Goal: Information Seeking & Learning: Learn about a topic

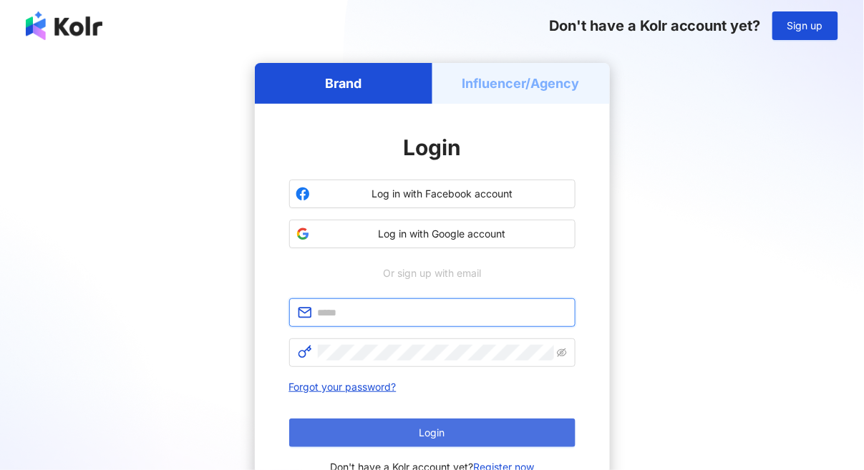
type input "**********"
click at [444, 431] on span "Login" at bounding box center [432, 432] width 26 height 11
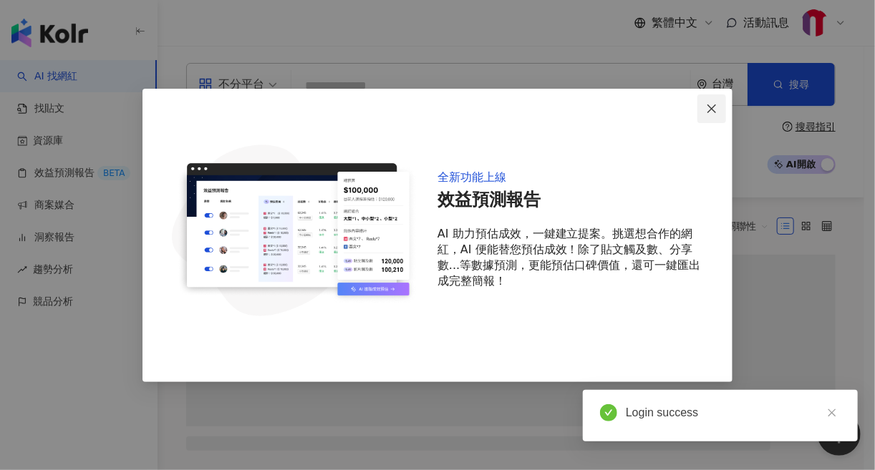
click at [708, 110] on icon "close" at bounding box center [711, 108] width 11 height 11
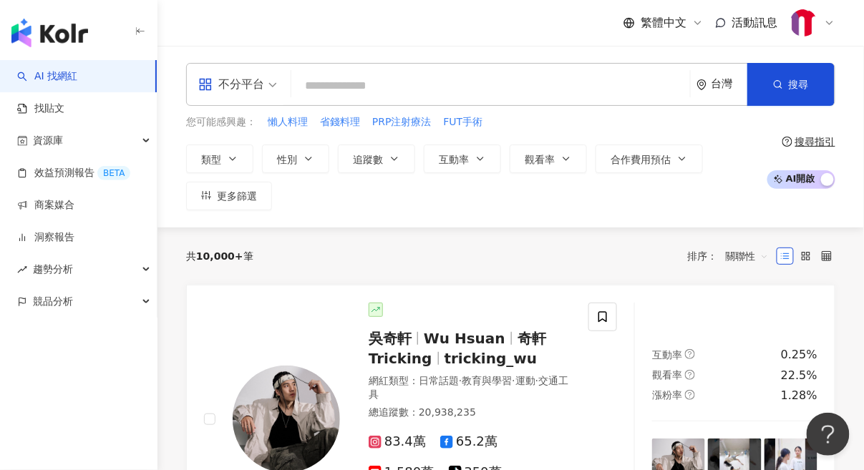
click at [428, 78] on input "search" at bounding box center [490, 85] width 387 height 27
type input "*****"
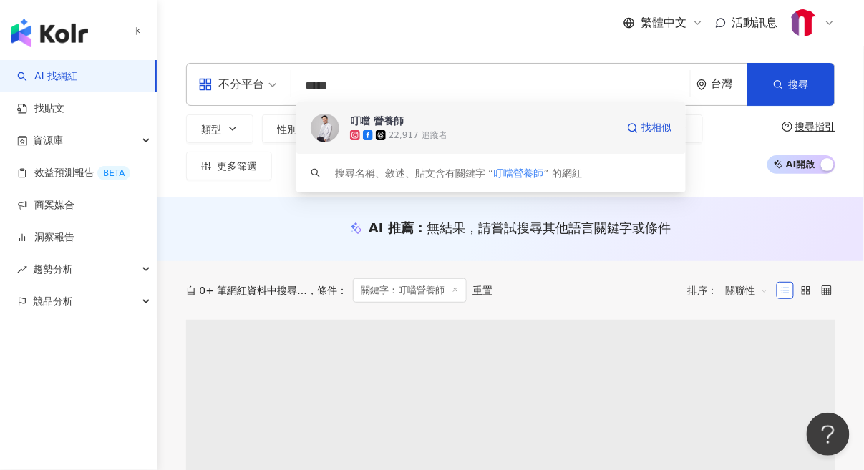
click at [402, 109] on div "叮噹 營養師 22,917 追蹤者 找相似" at bounding box center [490, 128] width 389 height 52
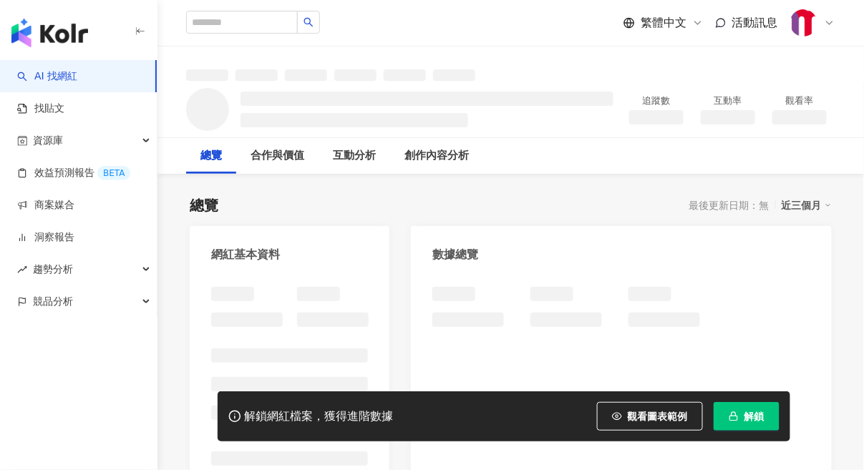
scroll to position [71, 0]
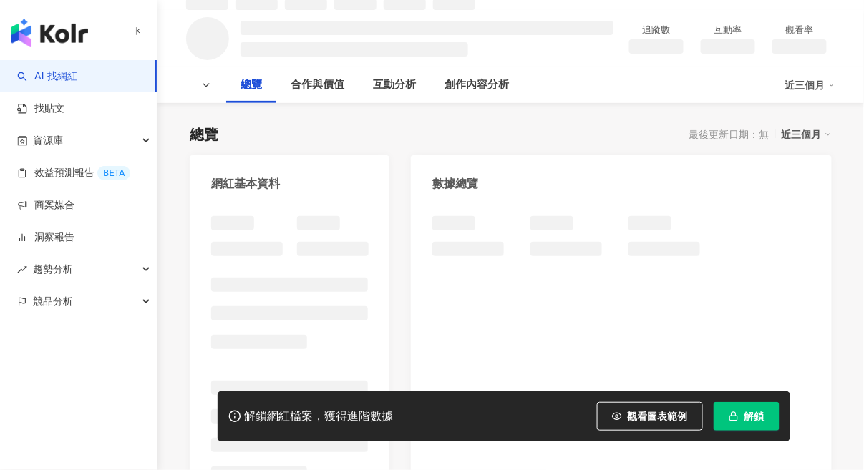
click at [757, 412] on span "解鎖" at bounding box center [754, 416] width 20 height 11
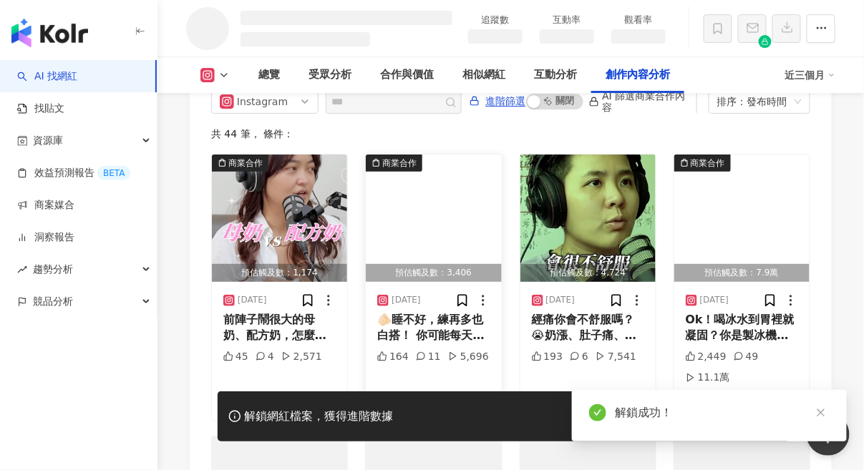
scroll to position [4003, 0]
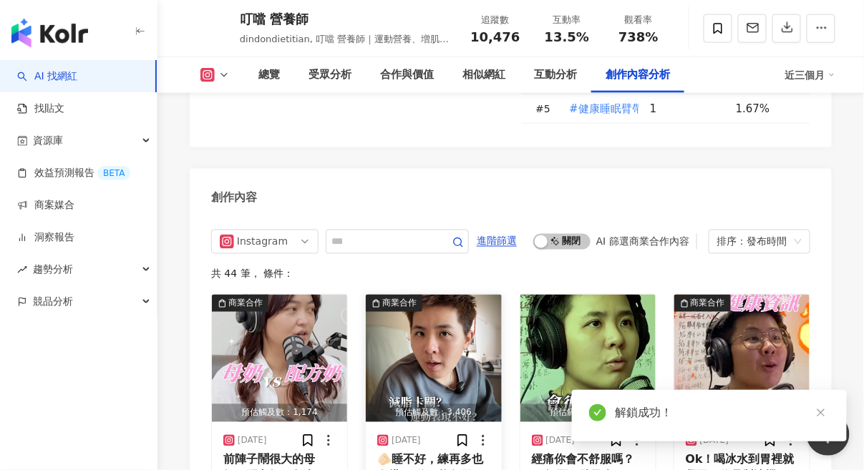
scroll to position [4692, 0]
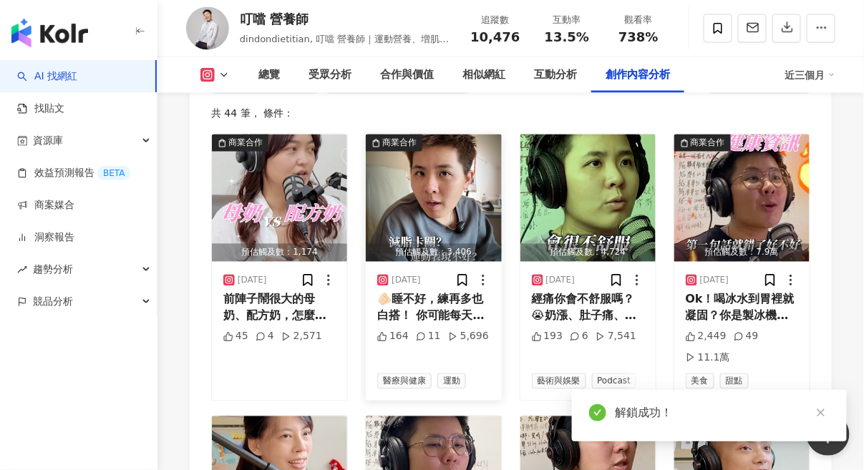
click at [462, 146] on img "button" at bounding box center [433, 198] width 135 height 127
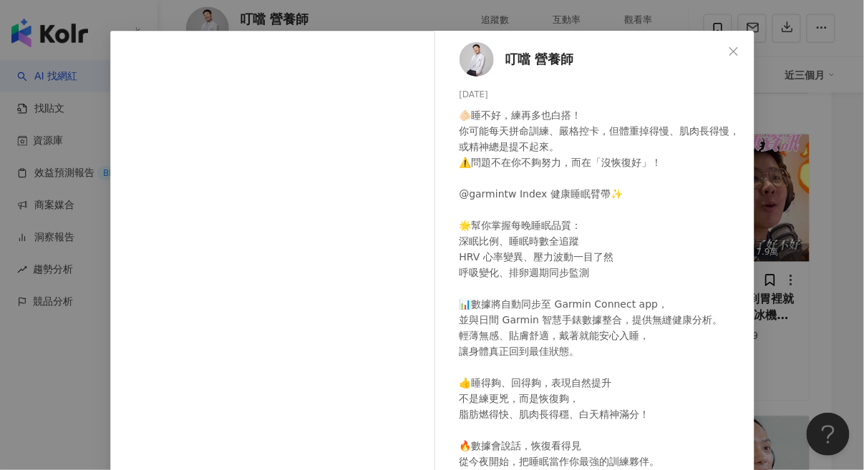
scroll to position [172, 0]
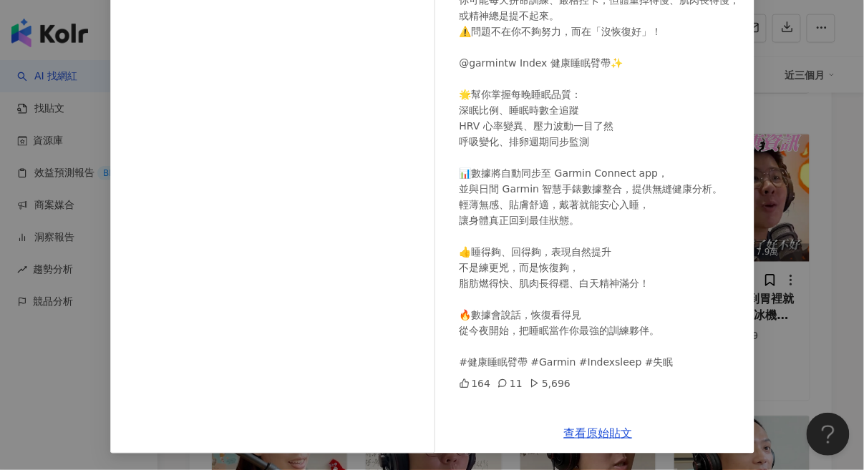
click at [836, 345] on div "叮噹 營養師 [DATE] 🫵🏻睡不好，練再多也白搭！ 你可能每天拼命訓練、嚴格控卡，但體重掉得慢、肌肉長得慢，或精神總是提不起來。 ⚠️問題不在你不夠努力，…" at bounding box center [432, 235] width 864 height 470
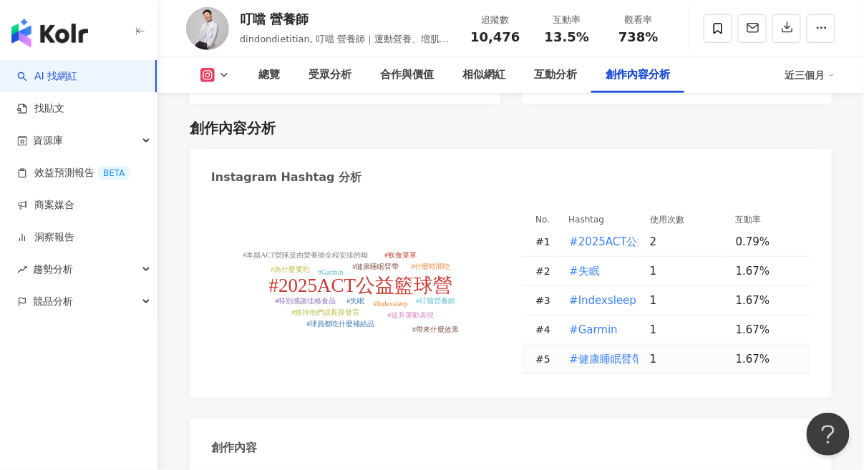
scroll to position [4191, 0]
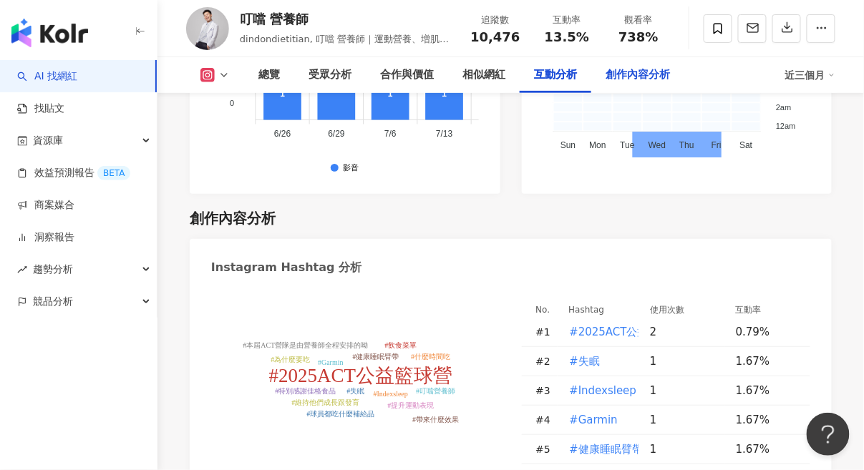
click at [608, 69] on div "創作內容分析" at bounding box center [638, 75] width 64 height 17
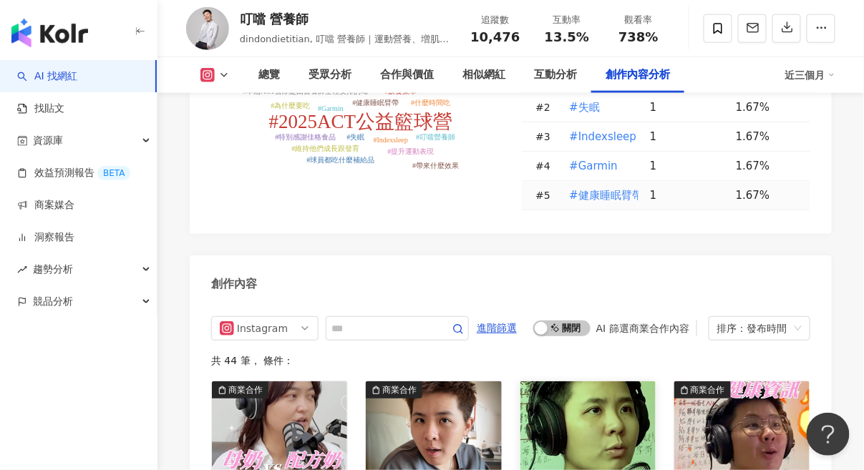
scroll to position [4446, 0]
click at [586, 320] on span "啟動 關閉" at bounding box center [561, 328] width 57 height 16
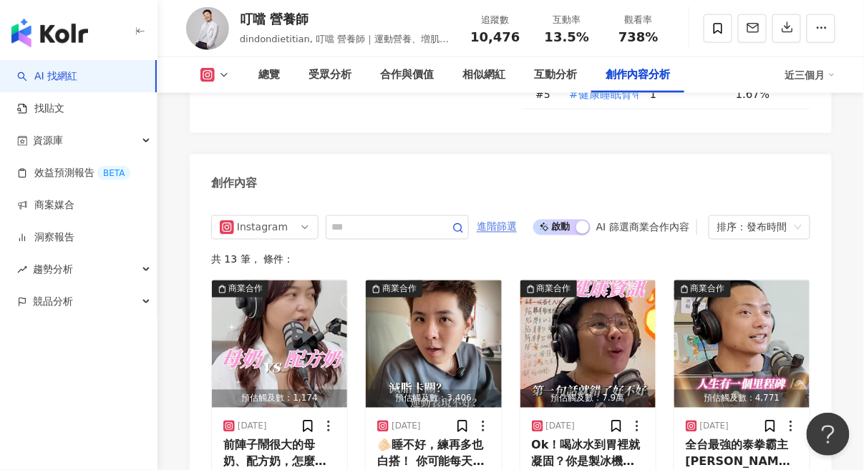
click at [517, 216] on span "進階篩選" at bounding box center [497, 227] width 40 height 23
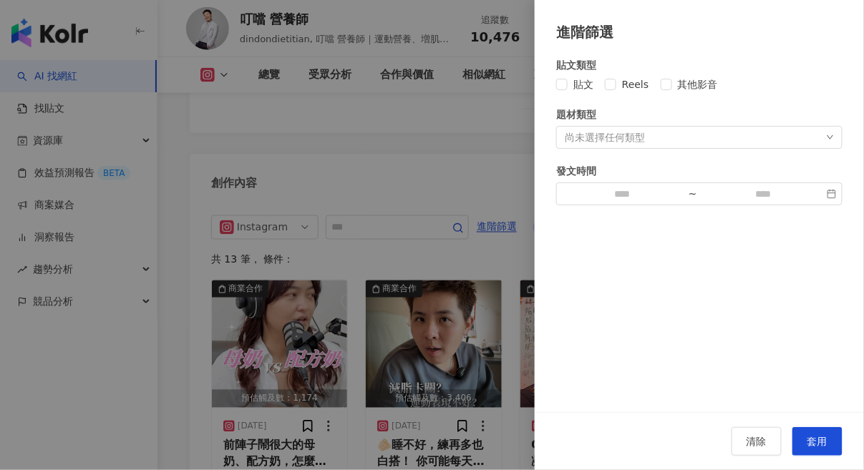
click at [484, 183] on div at bounding box center [432, 235] width 864 height 470
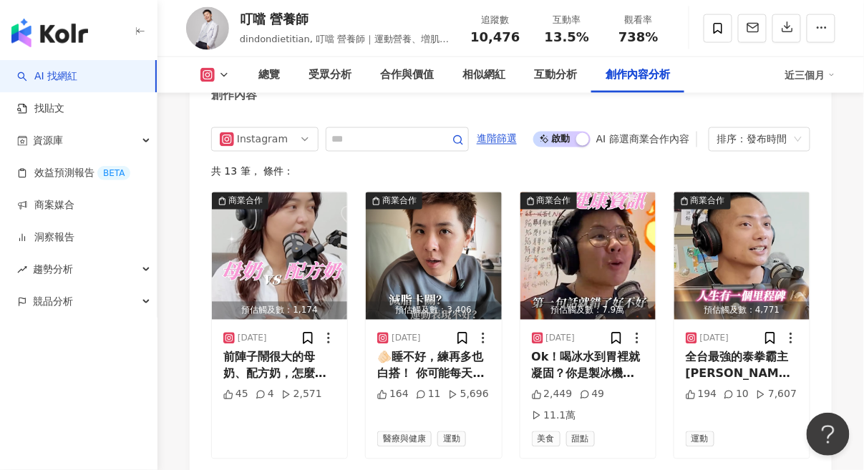
scroll to position [4689, 0]
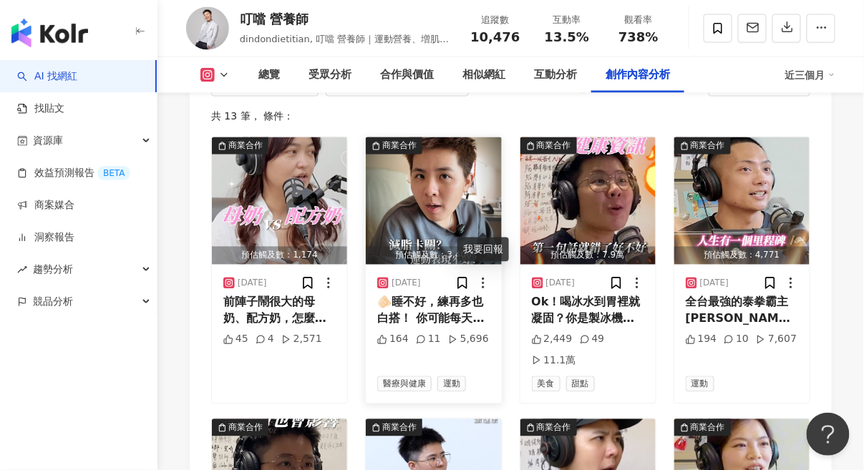
click at [488, 276] on icon at bounding box center [483, 283] width 14 height 14
